Goal: Use online tool/utility: Utilize a website feature to perform a specific function

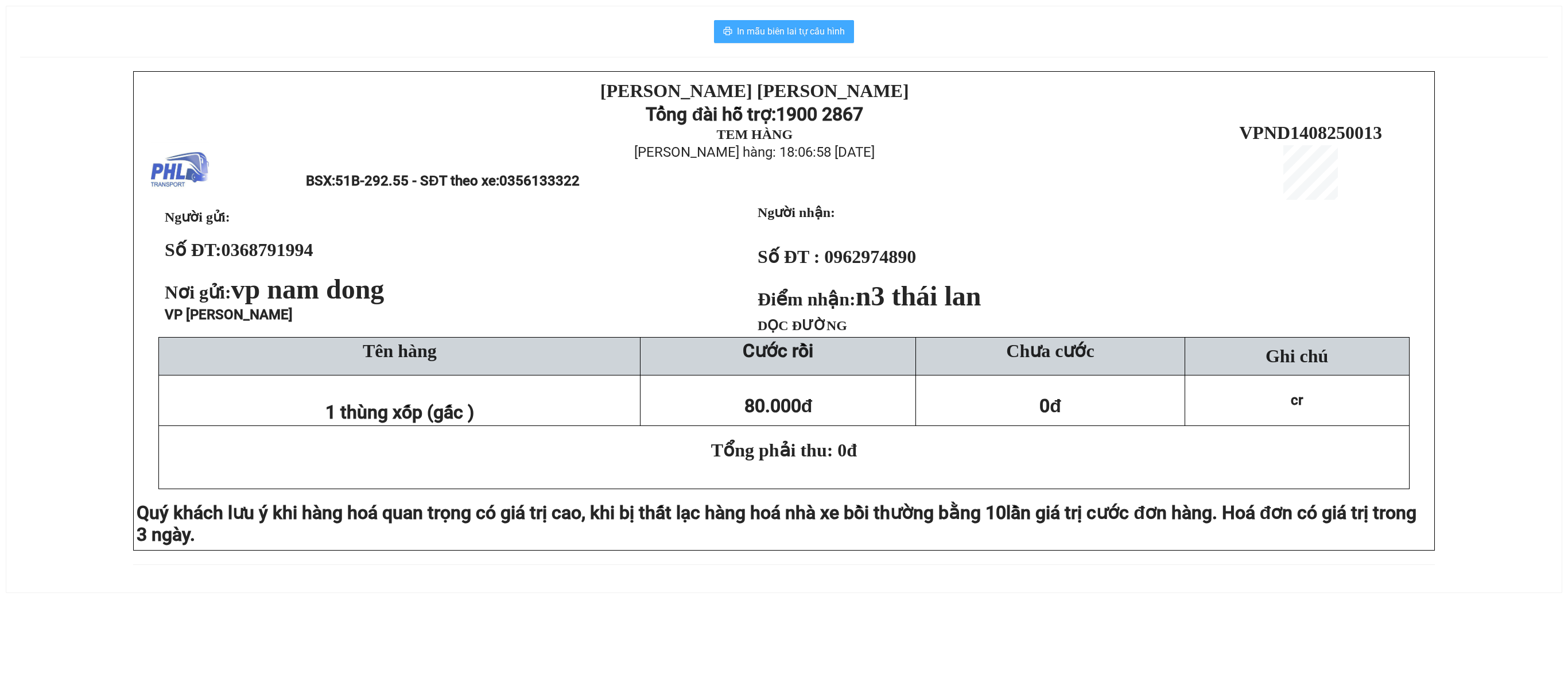
click at [827, 35] on span "In mẫu biên lai tự cấu hình" at bounding box center [791, 31] width 108 height 14
click at [806, 30] on span "In mẫu biên lai tự cấu hình" at bounding box center [791, 31] width 108 height 14
drag, startPoint x: 787, startPoint y: 29, endPoint x: 821, endPoint y: 65, distance: 49.5
click at [789, 27] on span "In mẫu biên lai tự cấu hình" at bounding box center [791, 31] width 108 height 14
